Goal: Task Accomplishment & Management: Manage account settings

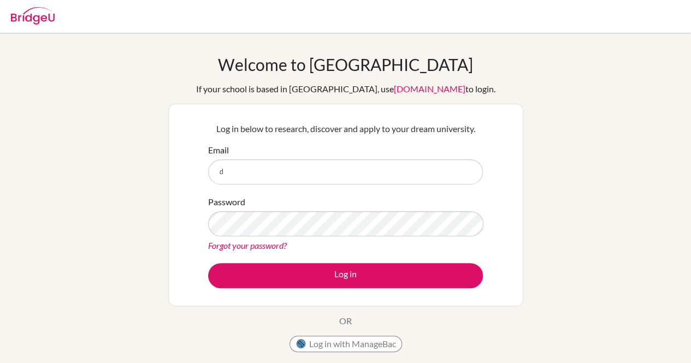
type input "[PERSON_NAME][EMAIL_ADDRESS][PERSON_NAME][DOMAIN_NAME]"
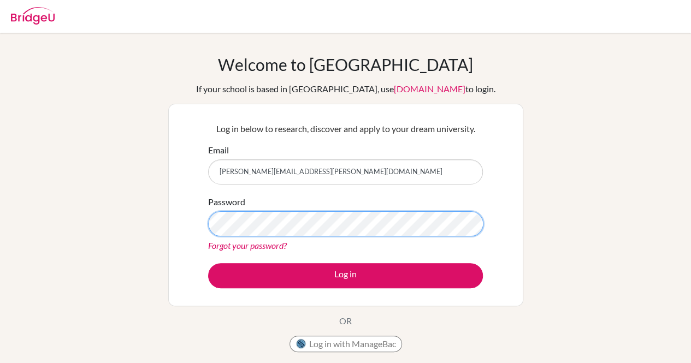
click at [208, 263] on button "Log in" at bounding box center [345, 275] width 275 height 25
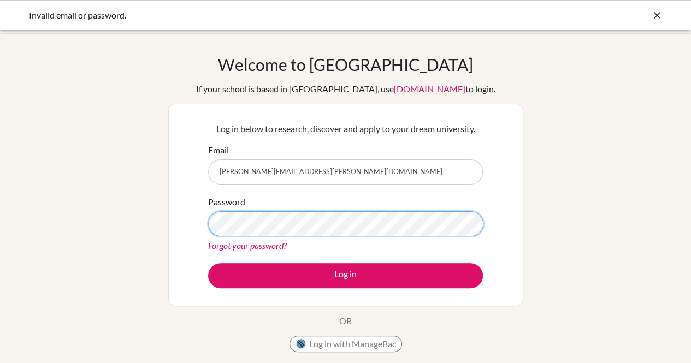
click at [208, 263] on button "Log in" at bounding box center [345, 275] width 275 height 25
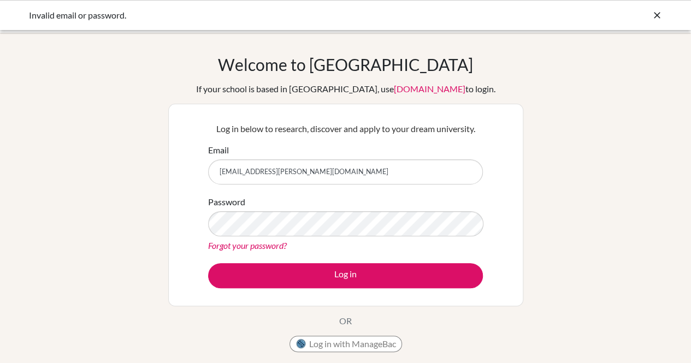
type input "[PERSON_NAME][EMAIL_ADDRESS][PERSON_NAME][DOMAIN_NAME]"
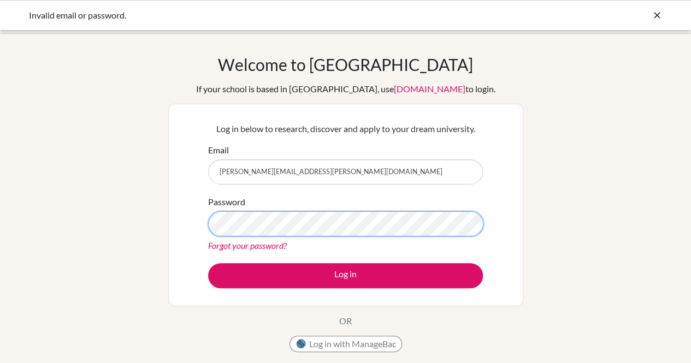
click at [208, 263] on button "Log in" at bounding box center [345, 275] width 275 height 25
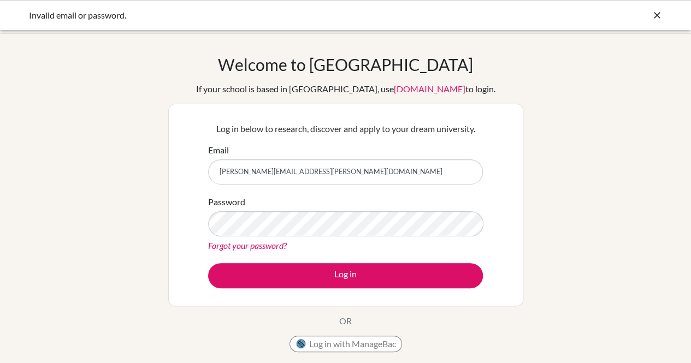
click at [260, 251] on div "Forgot your password?" at bounding box center [345, 245] width 275 height 13
click at [251, 243] on link "Forgot your password?" at bounding box center [247, 245] width 79 height 10
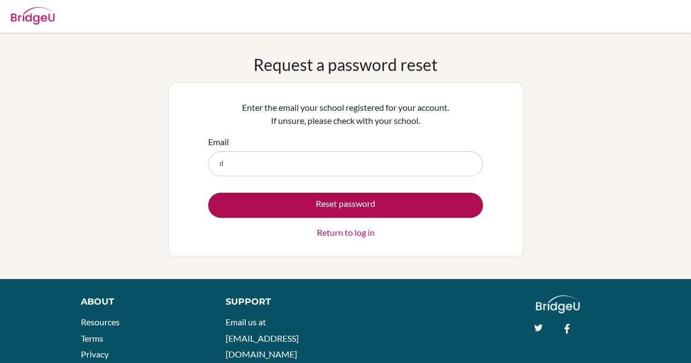
type input "[PERSON_NAME][EMAIL_ADDRESS][PERSON_NAME][DOMAIN_NAME]"
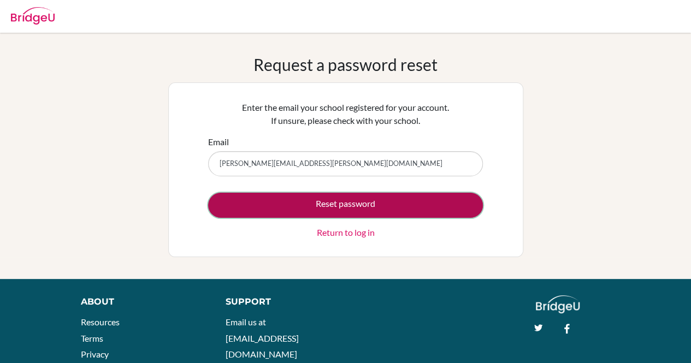
click at [305, 203] on button "Reset password" at bounding box center [345, 205] width 275 height 25
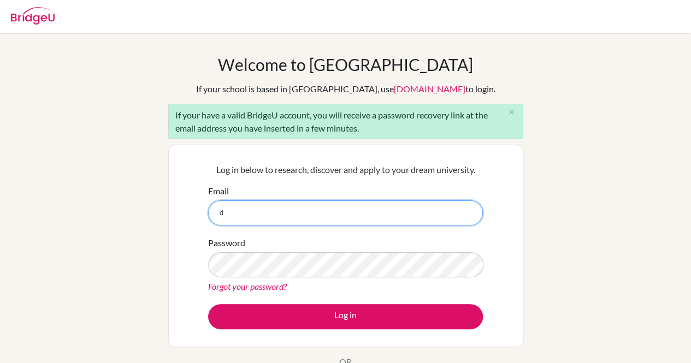
type input "devina.upreti@sanctamaria.co.in"
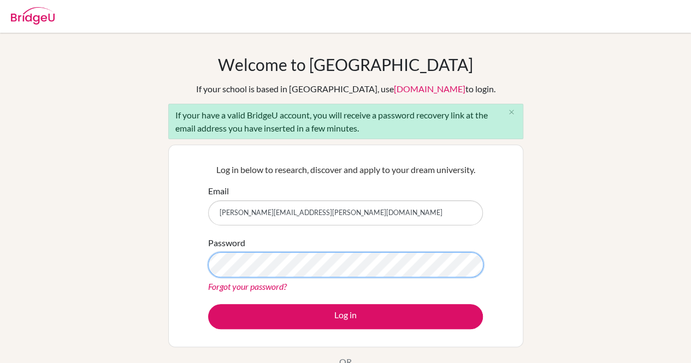
click at [208, 304] on button "Log in" at bounding box center [345, 316] width 275 height 25
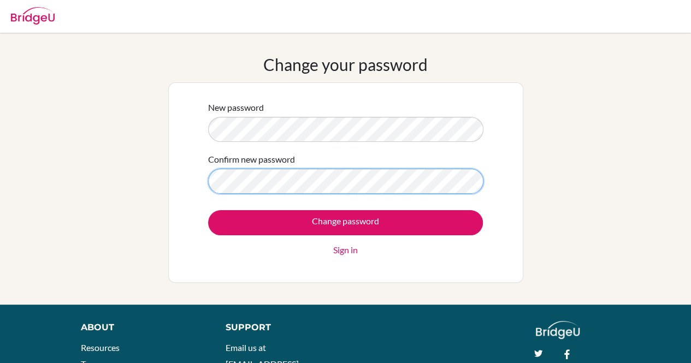
click at [208, 210] on input "Change password" at bounding box center [345, 222] width 275 height 25
